Goal: Obtain resource: Obtain resource

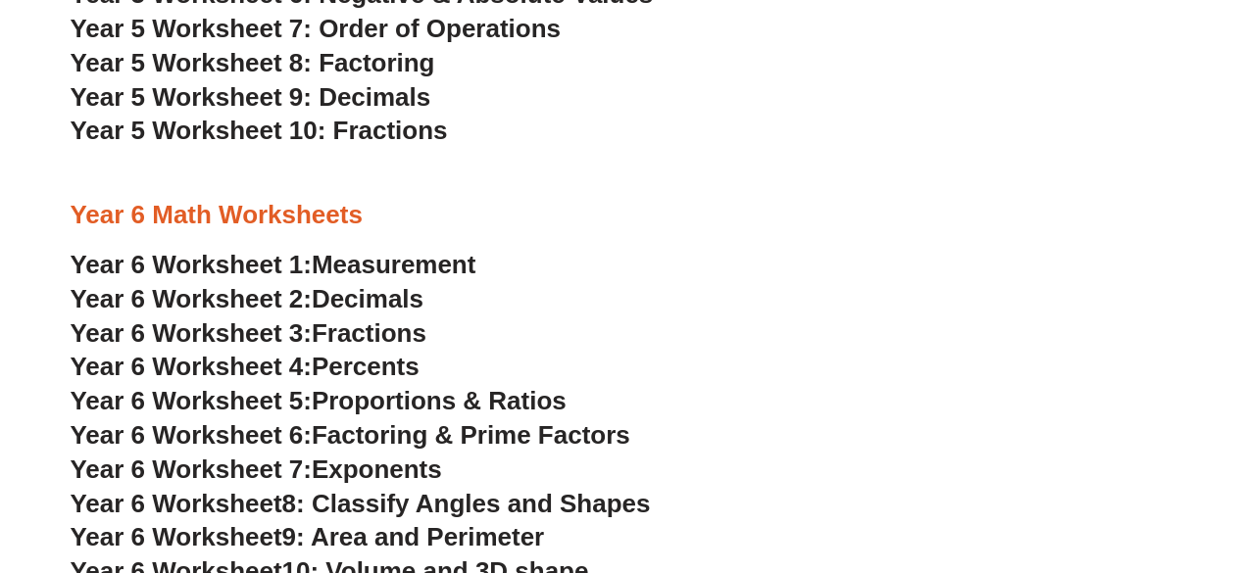
scroll to position [4215, 0]
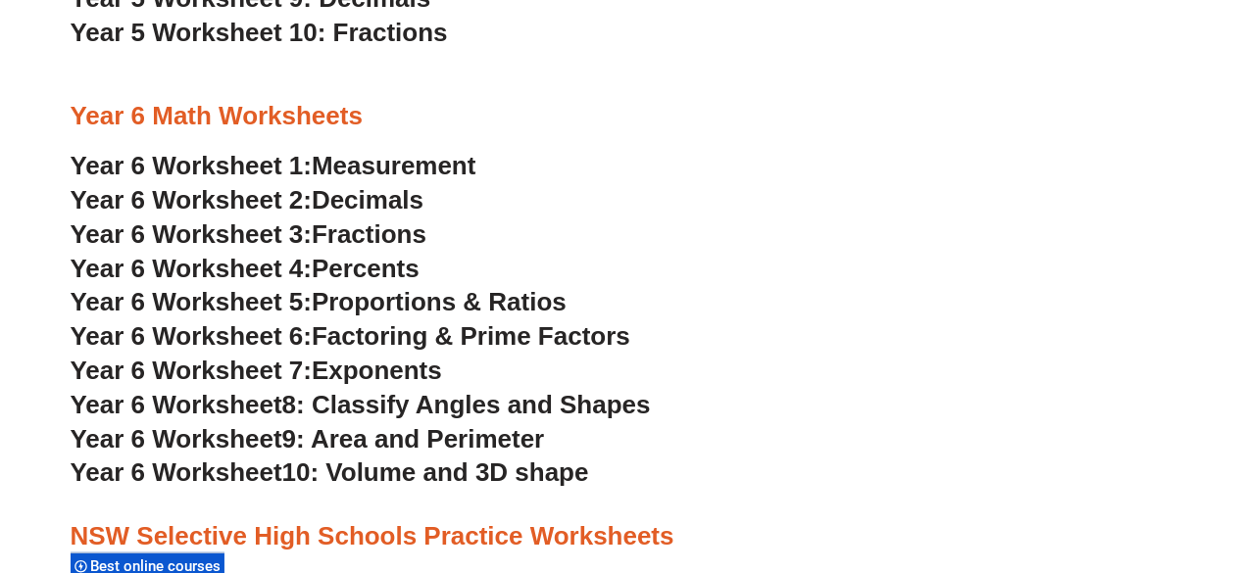
scroll to position [4051, 0]
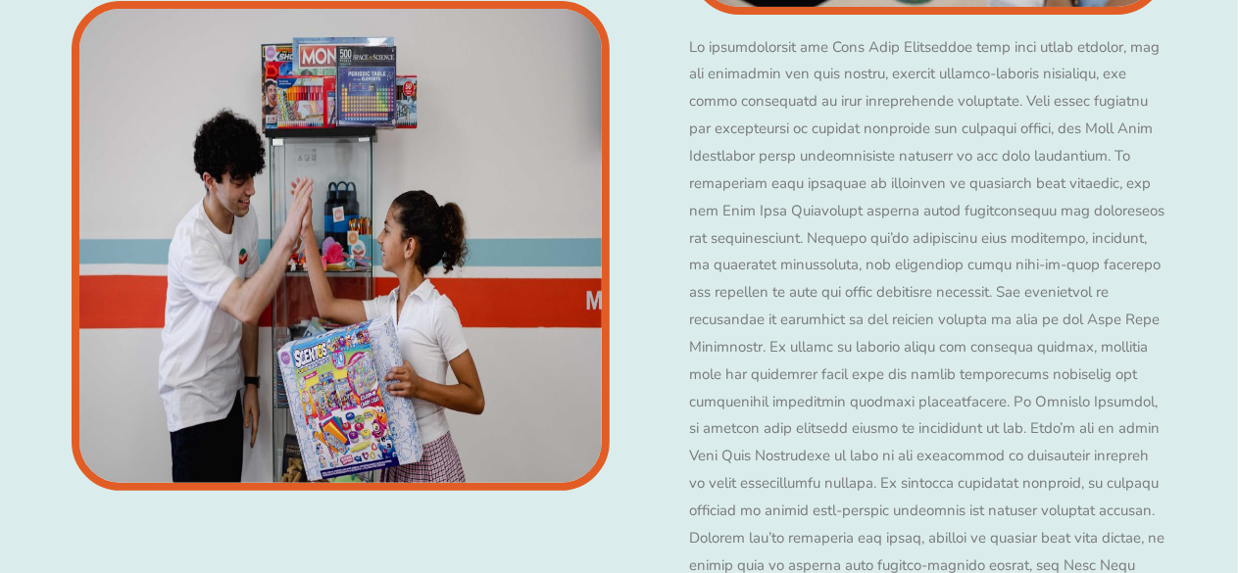
scroll to position [4057, 0]
